Goal: Transaction & Acquisition: Purchase product/service

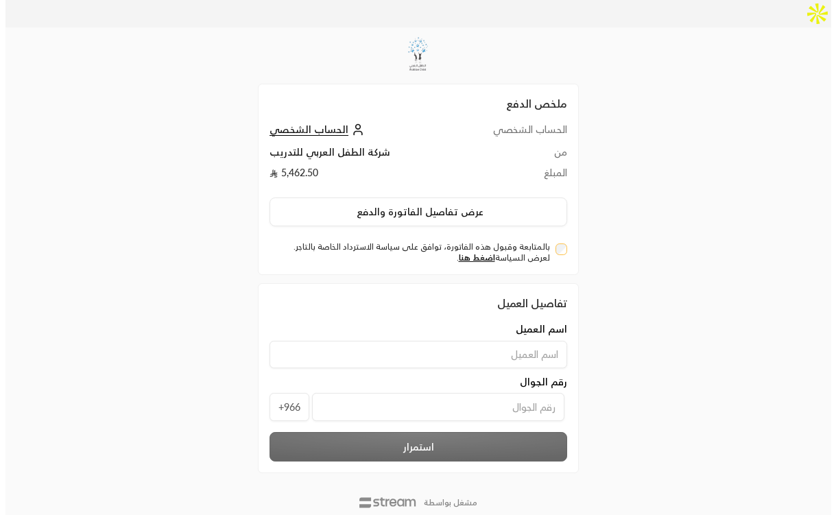
scroll to position [10, 0]
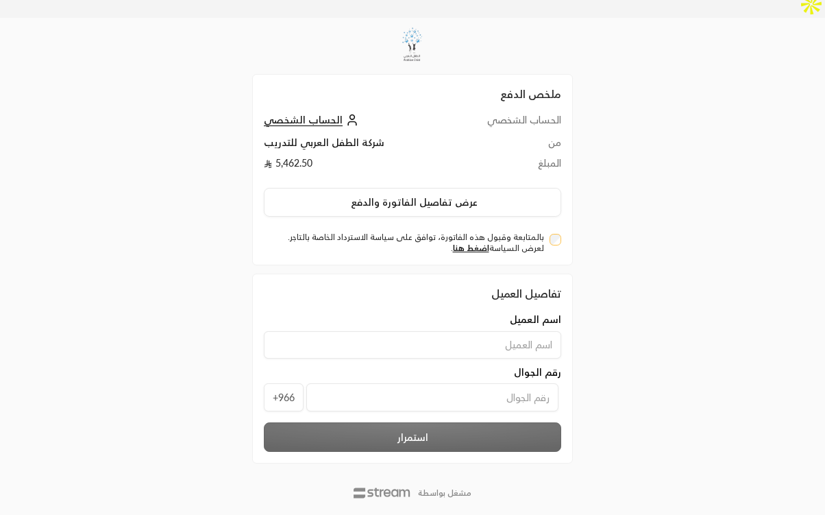
click at [456, 232] on label "بالمتابعة وقبول هذه الفاتورة، توافق على سياسة الاسترداد الخاصة بالتاجر. لعرض ال…" at bounding box center [406, 243] width 275 height 22
click at [464, 243] on link "اضغط هنا" at bounding box center [471, 248] width 36 height 10
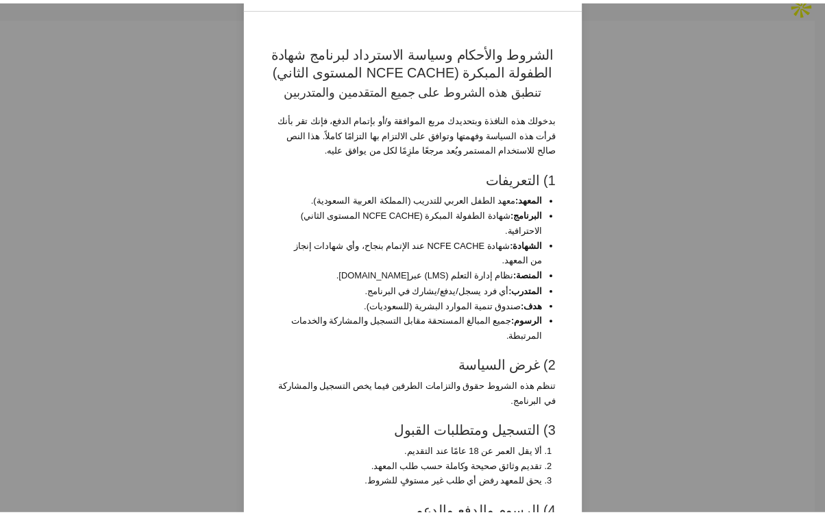
scroll to position [0, 0]
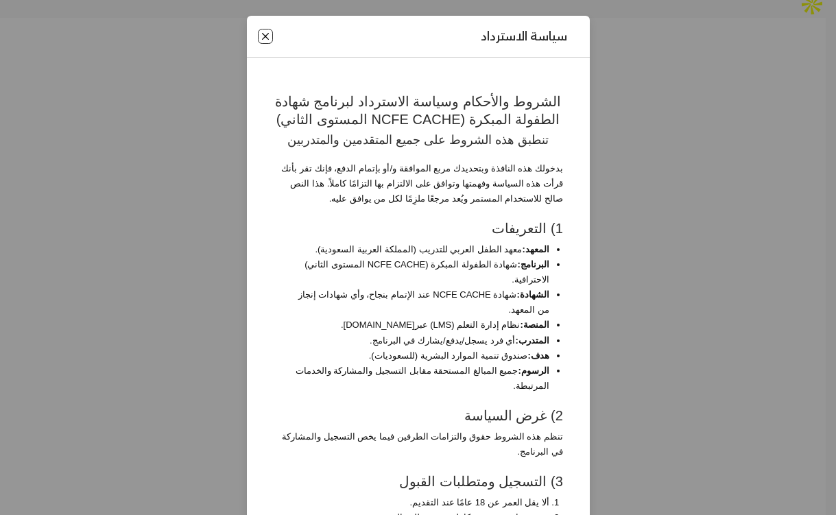
click at [271, 34] on button "Close" at bounding box center [265, 36] width 15 height 15
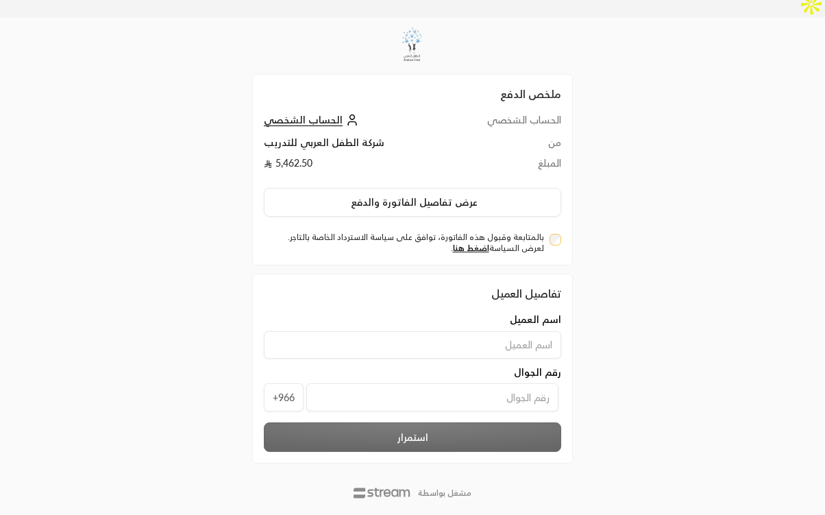
click at [216, 172] on div "ملخص الدفع الحساب الشخصي الحساب الشخصي من شركة الطفل العربي للتدريب المبلغ 5,46…" at bounding box center [412, 280] width 413 height 524
click at [472, 228] on div "ملخص الدفع الحساب الشخصي الحساب الشخصي من شركة الطفل العربي للتدريب المبلغ 5,46…" at bounding box center [412, 169] width 321 height 191
click at [474, 243] on link "اضغط هنا" at bounding box center [471, 248] width 36 height 10
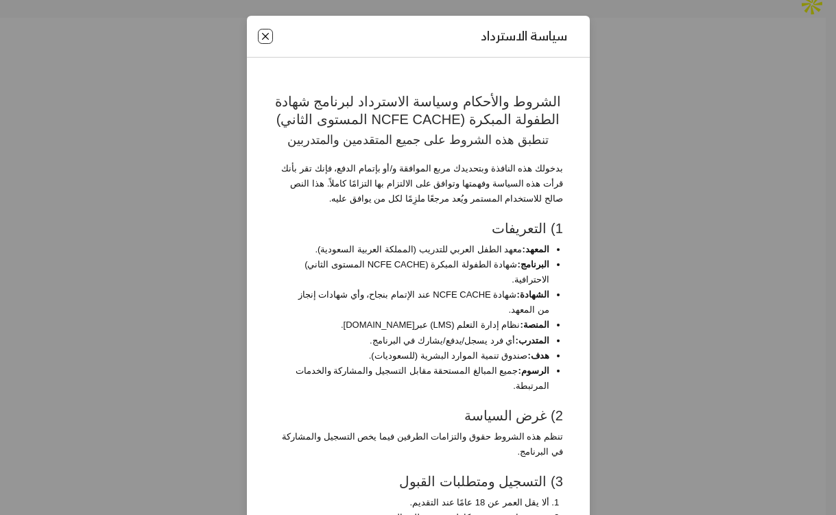
click at [273, 33] on button "Close" at bounding box center [265, 36] width 15 height 15
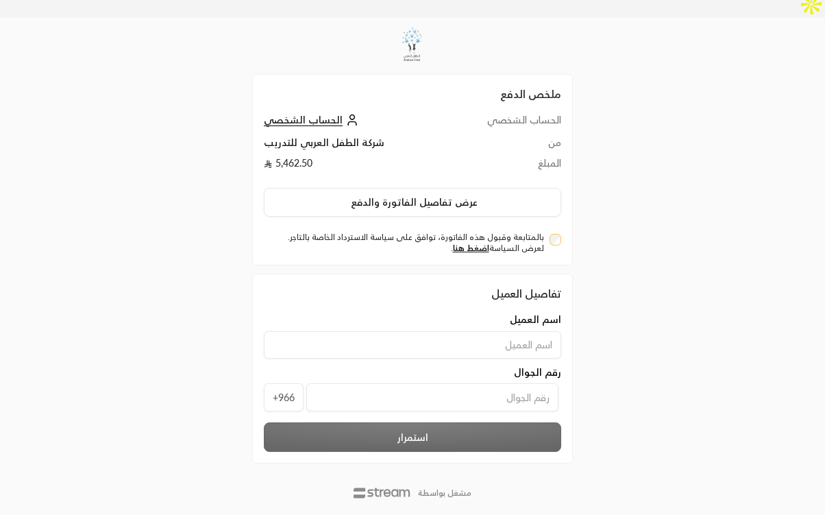
click at [216, 211] on div "ملخص الدفع الحساب الشخصي الحساب الشخصي من شركة الطفل العربي للتدريب المبلغ 5,46…" at bounding box center [412, 280] width 413 height 524
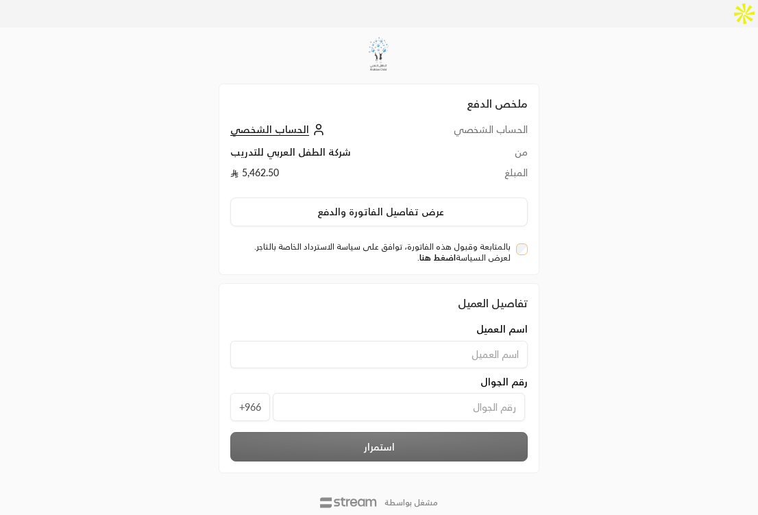
click at [438, 252] on link "اضغط هنا" at bounding box center [438, 257] width 36 height 10
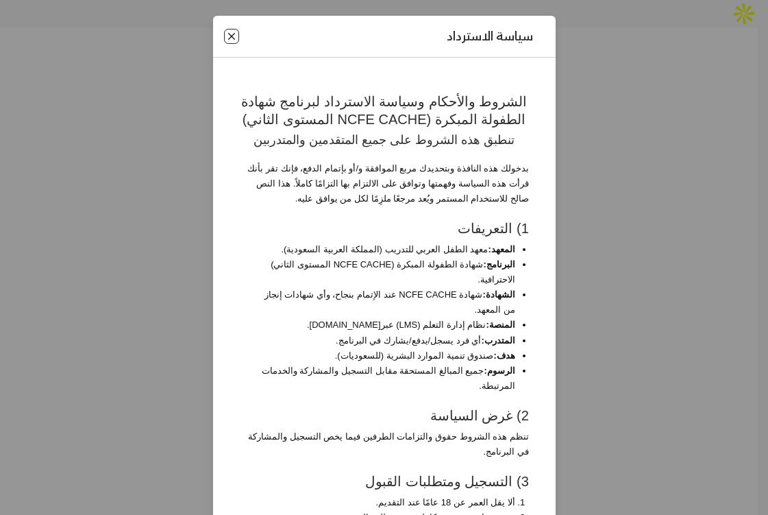
click at [237, 36] on button "Close" at bounding box center [231, 36] width 15 height 15
